Goal: Task Accomplishment & Management: Use online tool/utility

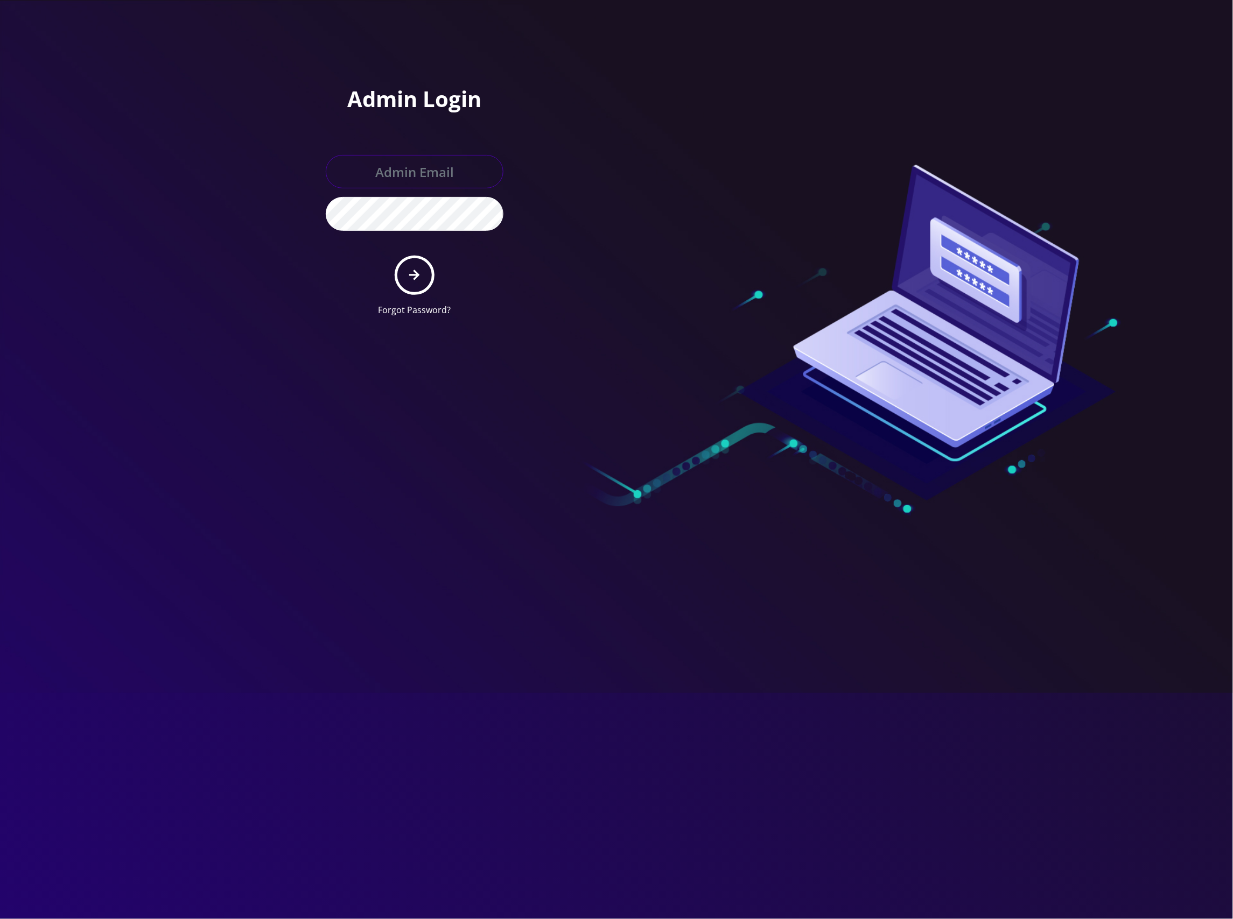
type input "[EMAIL_ADDRESS][DOMAIN_NAME]"
click at [419, 270] on icon "submit" at bounding box center [414, 275] width 10 height 12
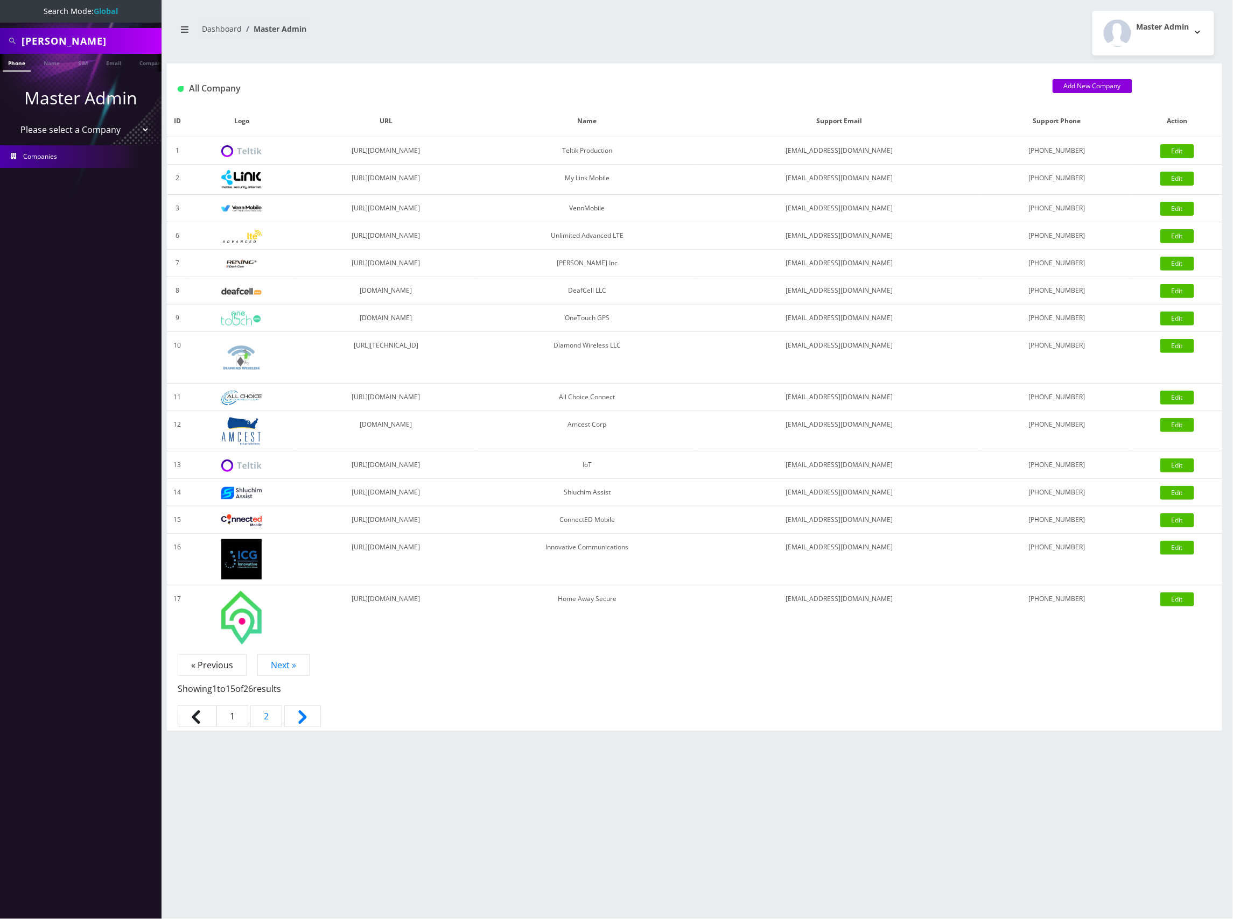
click at [108, 38] on input "Marc Loutzenhiser" at bounding box center [90, 41] width 137 height 20
paste input "4792854372"
type input "4792854372"
click at [24, 65] on link "Phone" at bounding box center [17, 63] width 28 height 18
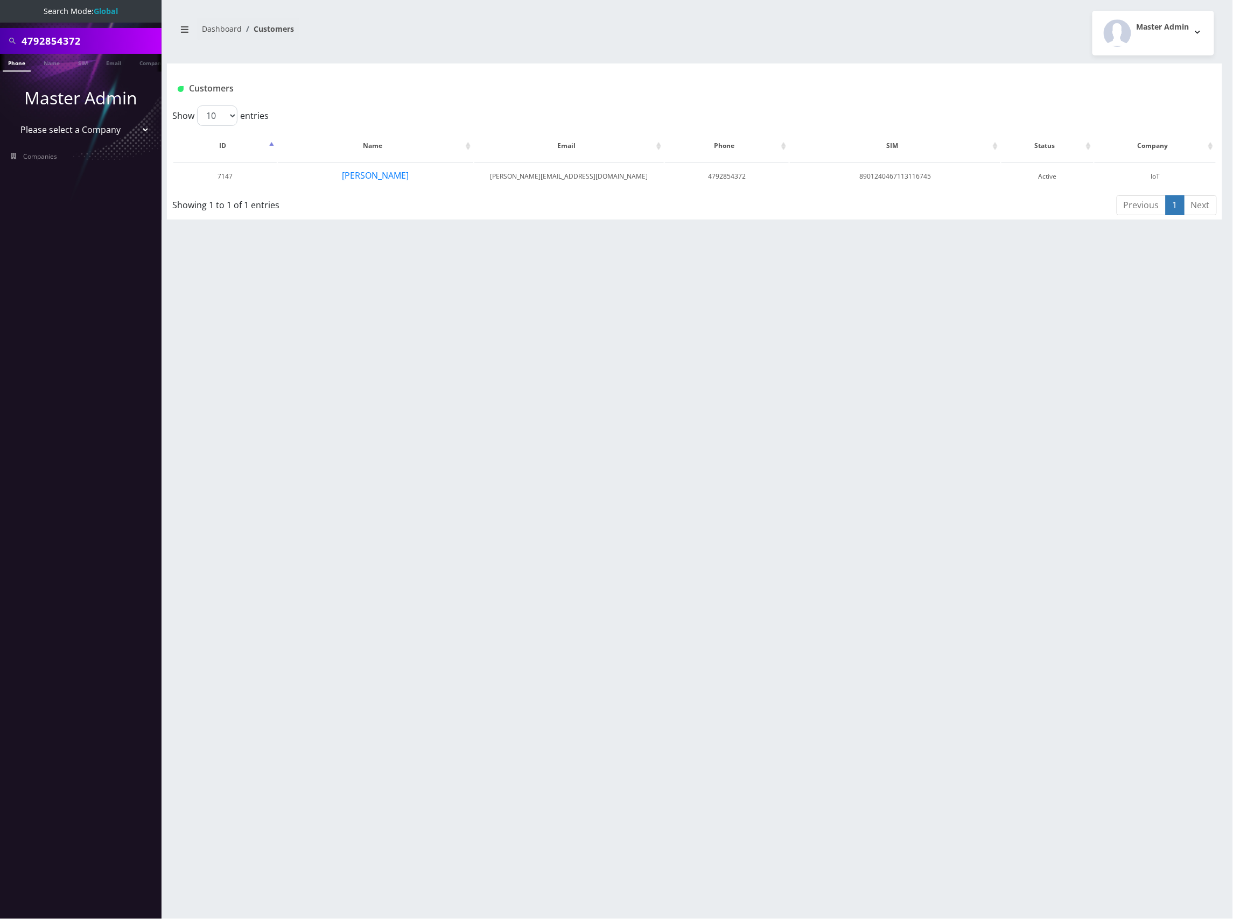
click at [460, 93] on h1 "Customers" at bounding box center [607, 88] width 859 height 10
